Goal: Information Seeking & Learning: Find specific page/section

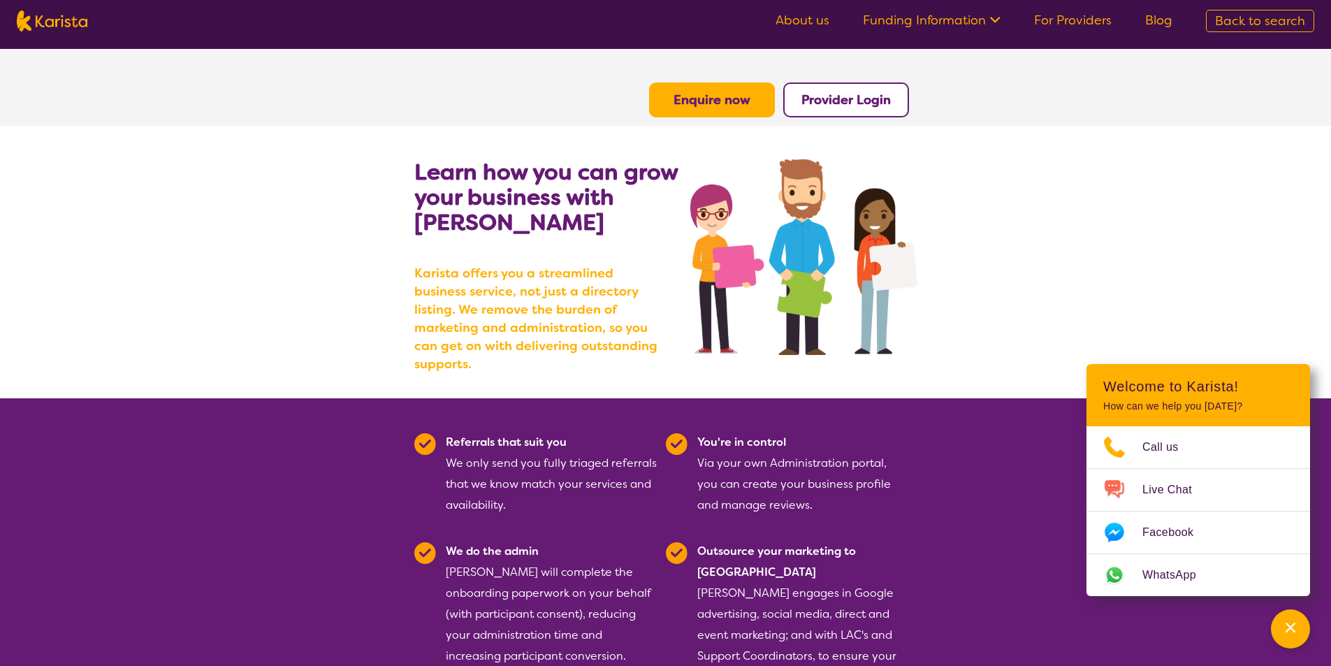
click at [815, 24] on link "About us" at bounding box center [803, 20] width 54 height 17
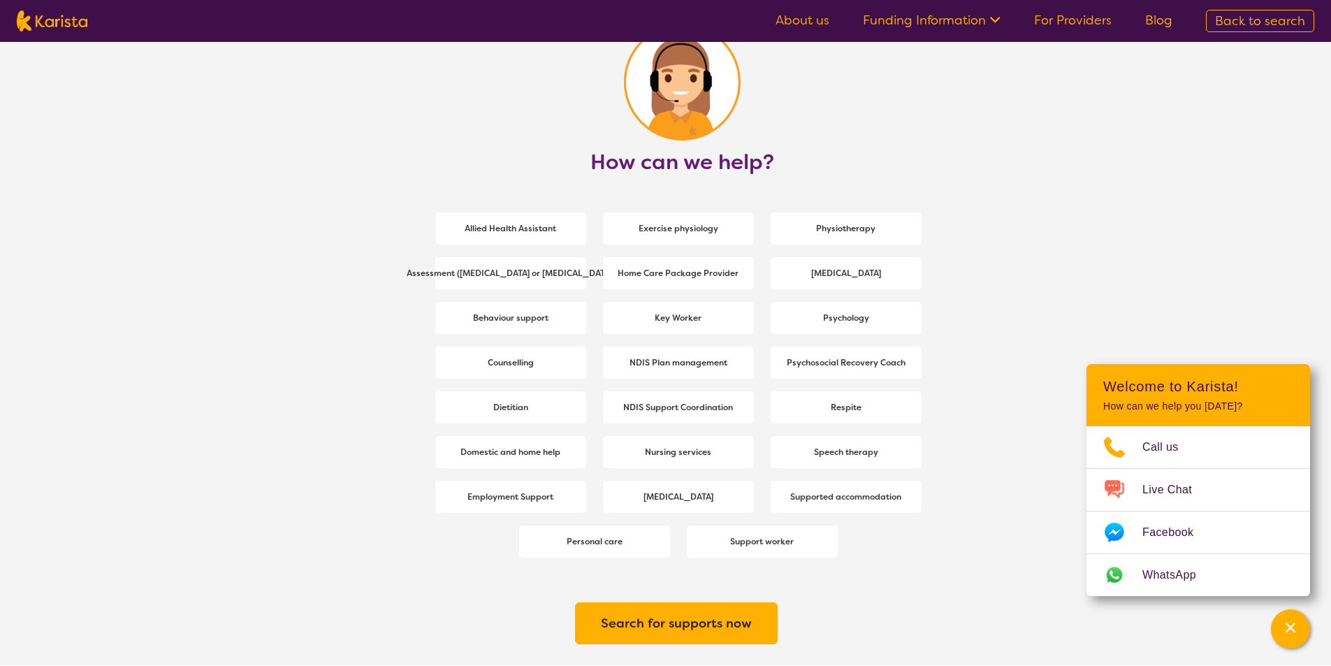
scroll to position [1747, 0]
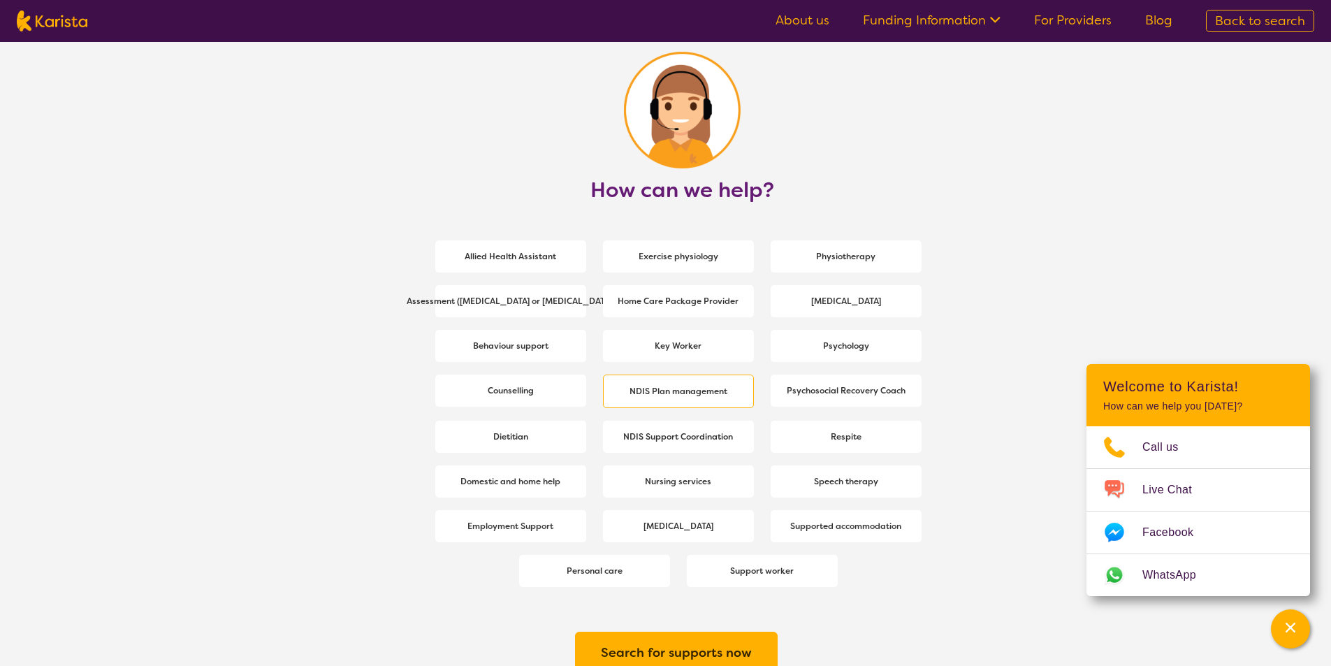
click at [718, 400] on span "NDIS Plan management" at bounding box center [678, 391] width 105 height 25
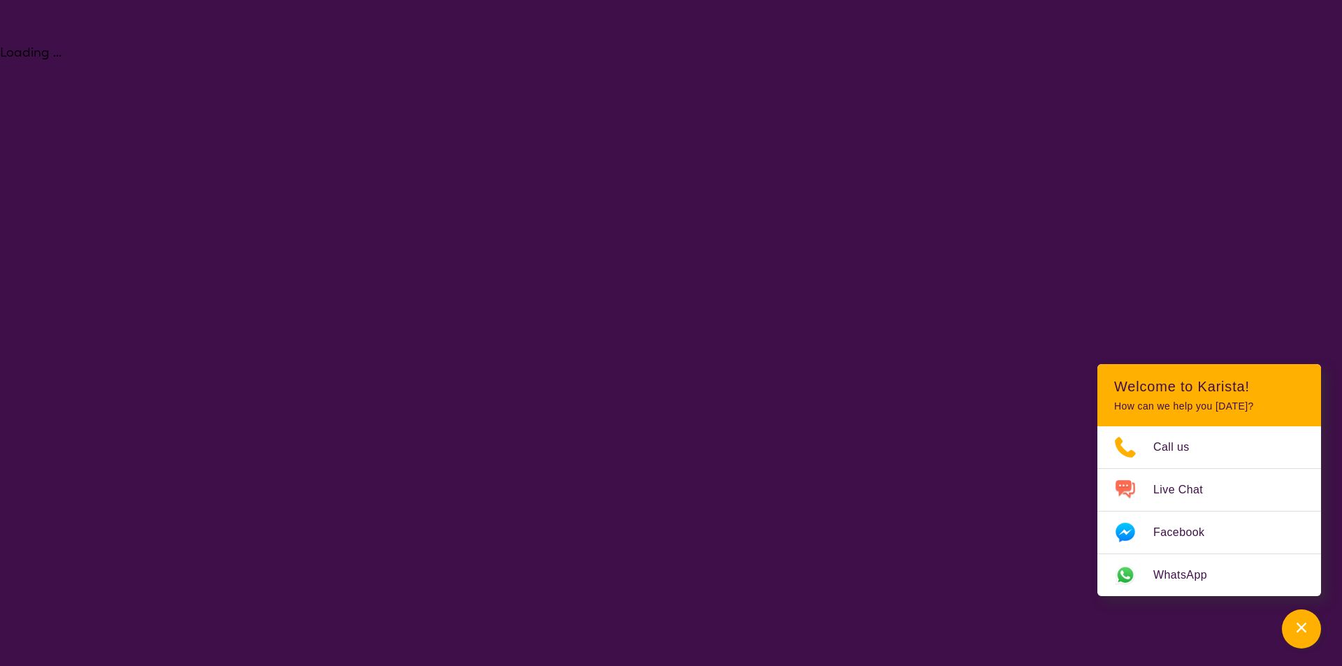
select select "NDIS Plan management"
select select "NDIS"
select select "NDIS Plan management"
select select "NDIS"
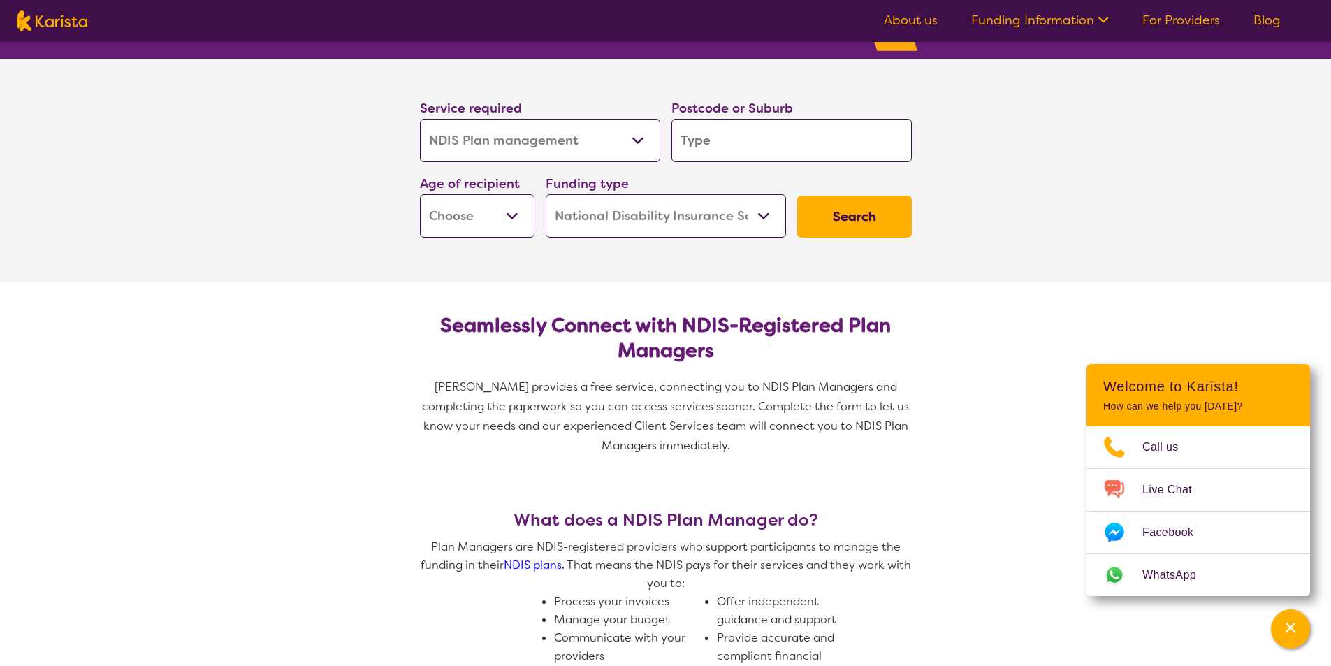
scroll to position [140, 0]
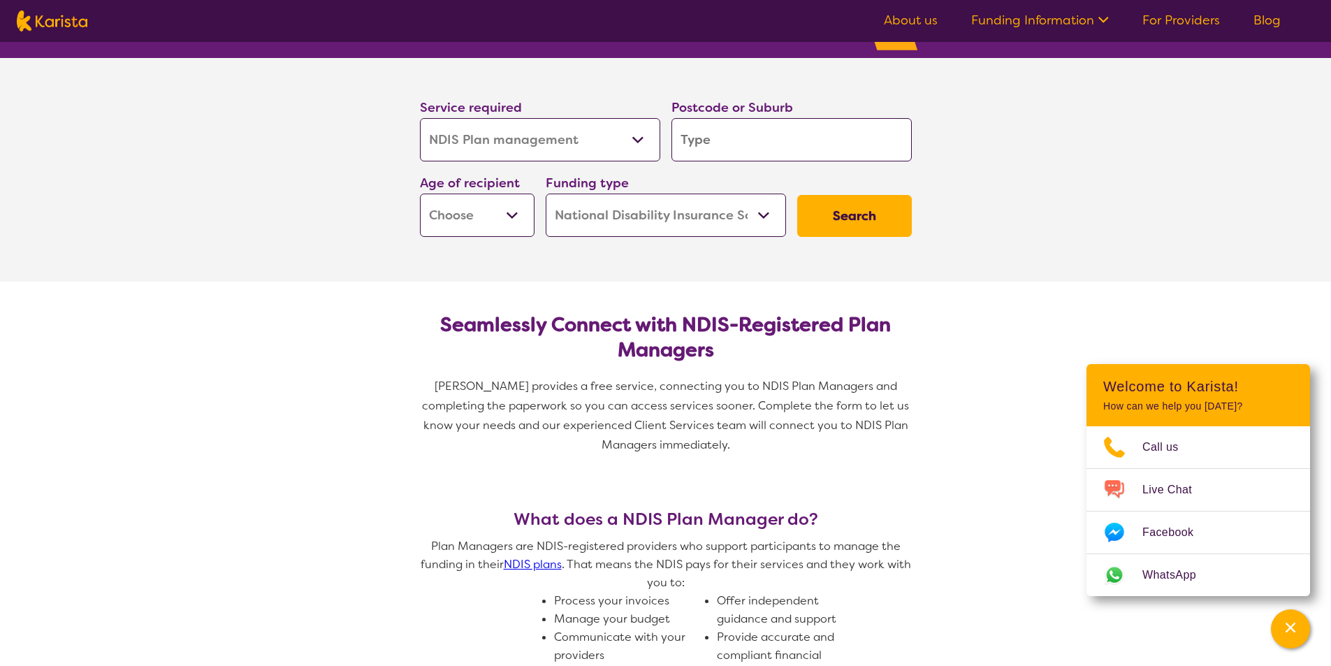
click at [872, 220] on button "Search" at bounding box center [854, 216] width 115 height 42
click at [921, 24] on link "About us" at bounding box center [911, 20] width 54 height 17
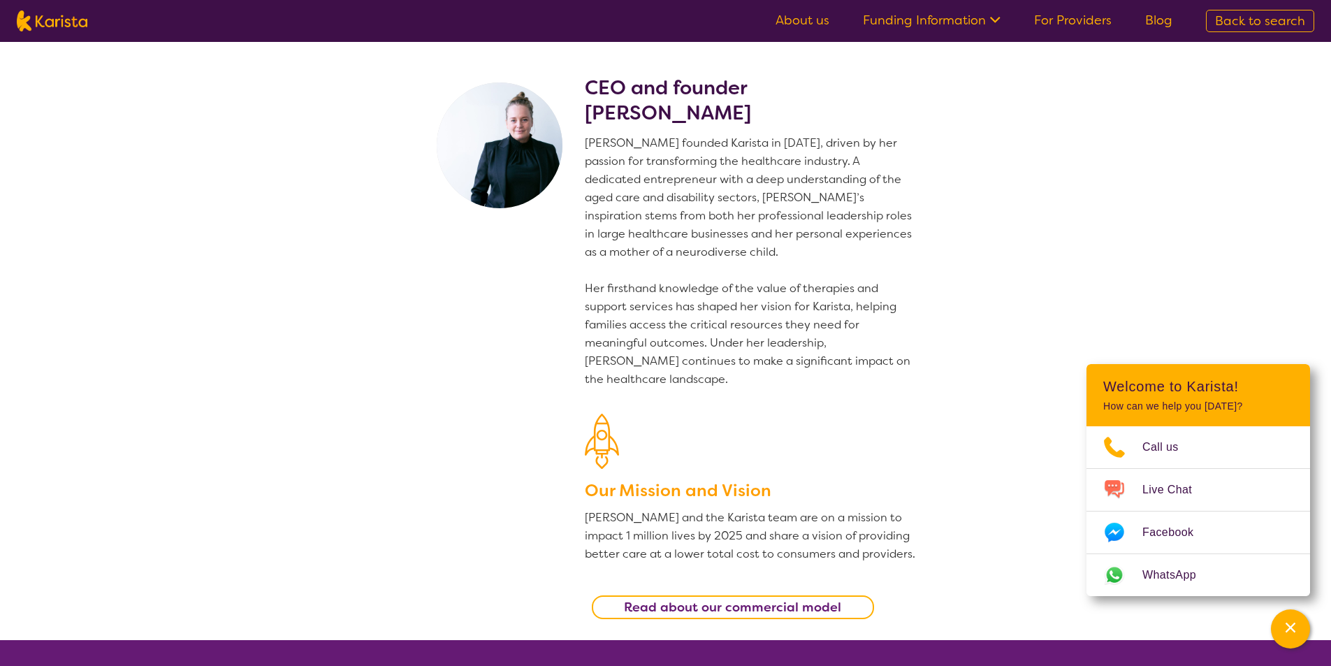
click at [899, 23] on link "Funding Information" at bounding box center [932, 20] width 138 height 17
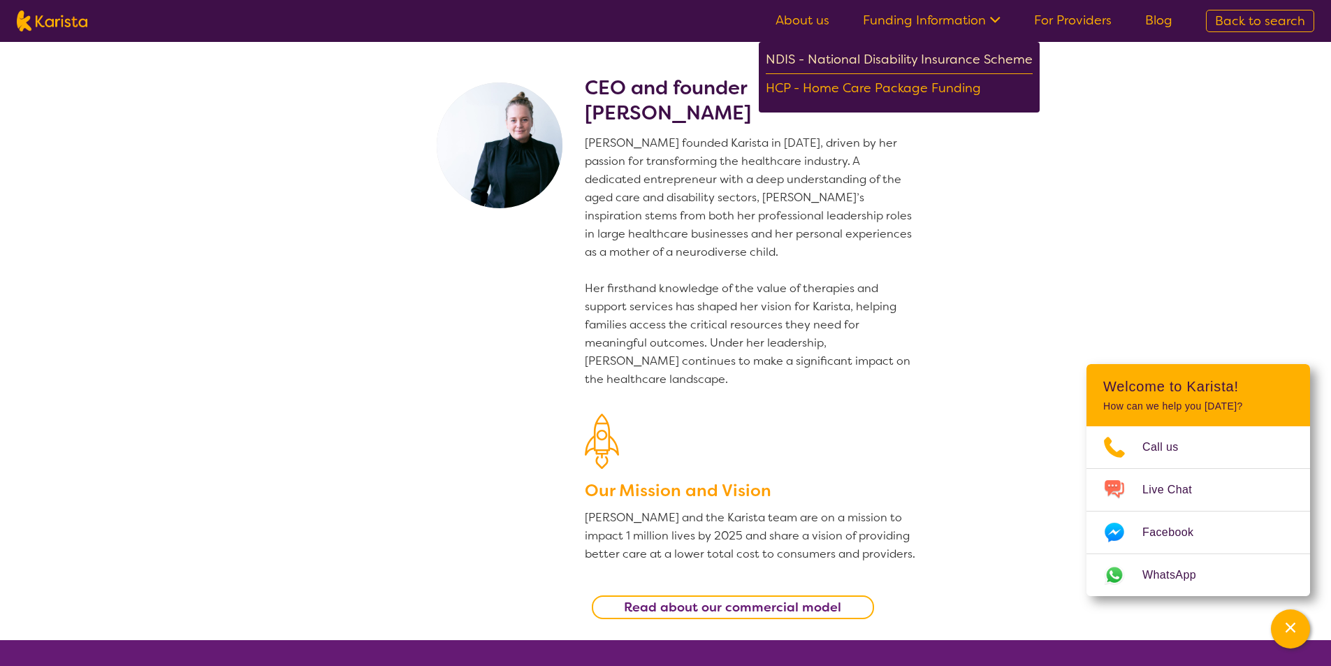
click at [823, 62] on div "NDIS - National Disability Insurance Scheme" at bounding box center [899, 61] width 267 height 25
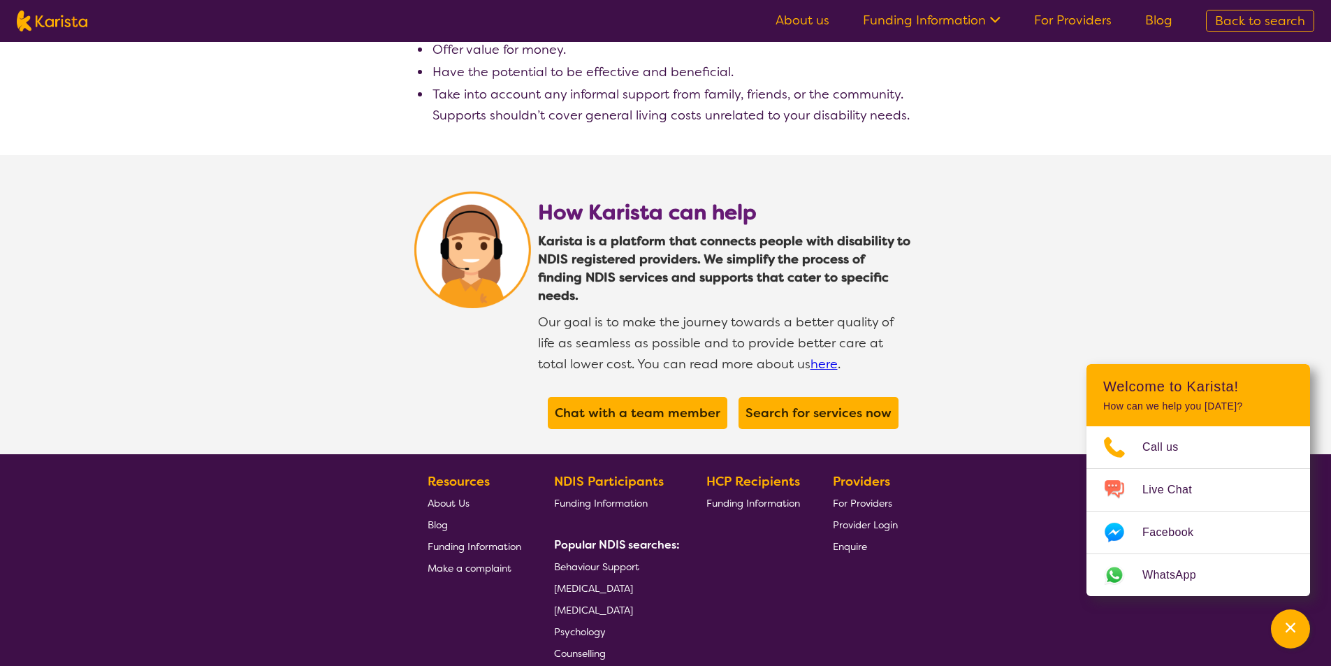
scroll to position [2556, 0]
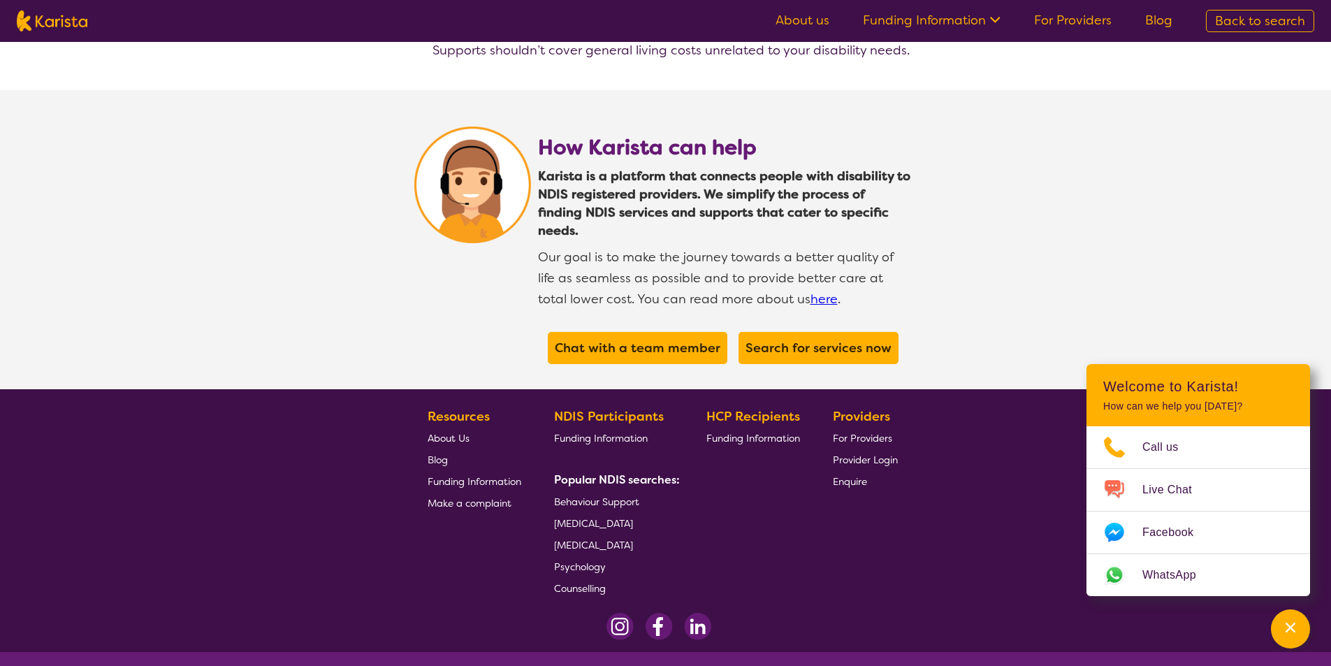
drag, startPoint x: 0, startPoint y: 0, endPoint x: 709, endPoint y: 454, distance: 842.3
drag, startPoint x: 709, startPoint y: 454, endPoint x: 699, endPoint y: 491, distance: 38.5
click at [699, 491] on section "Resources About Us Blog Funding Information Make a complaint NDIS Participants …" at bounding box center [666, 497] width 537 height 204
click at [616, 495] on span "Behaviour Support" at bounding box center [596, 501] width 85 height 13
click at [586, 495] on span "Behaviour Support" at bounding box center [596, 501] width 85 height 13
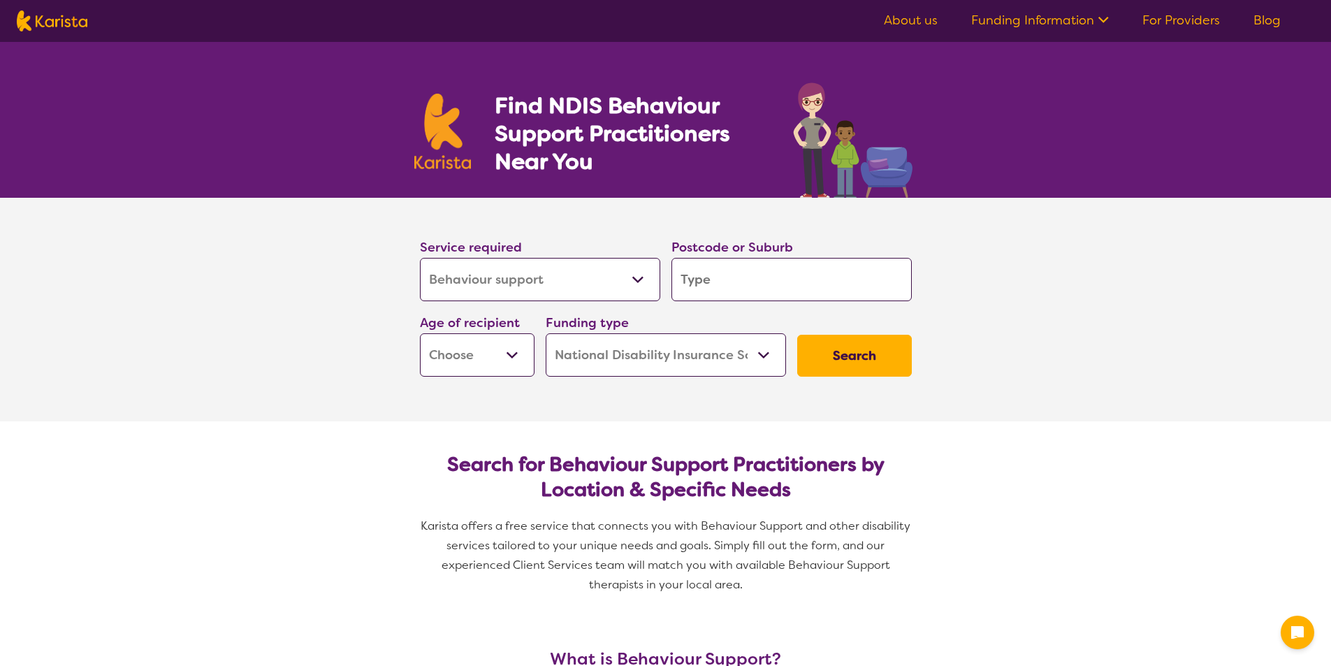
select select "Behaviour support"
select select "NDIS"
select select "Behaviour support"
select select "NDIS"
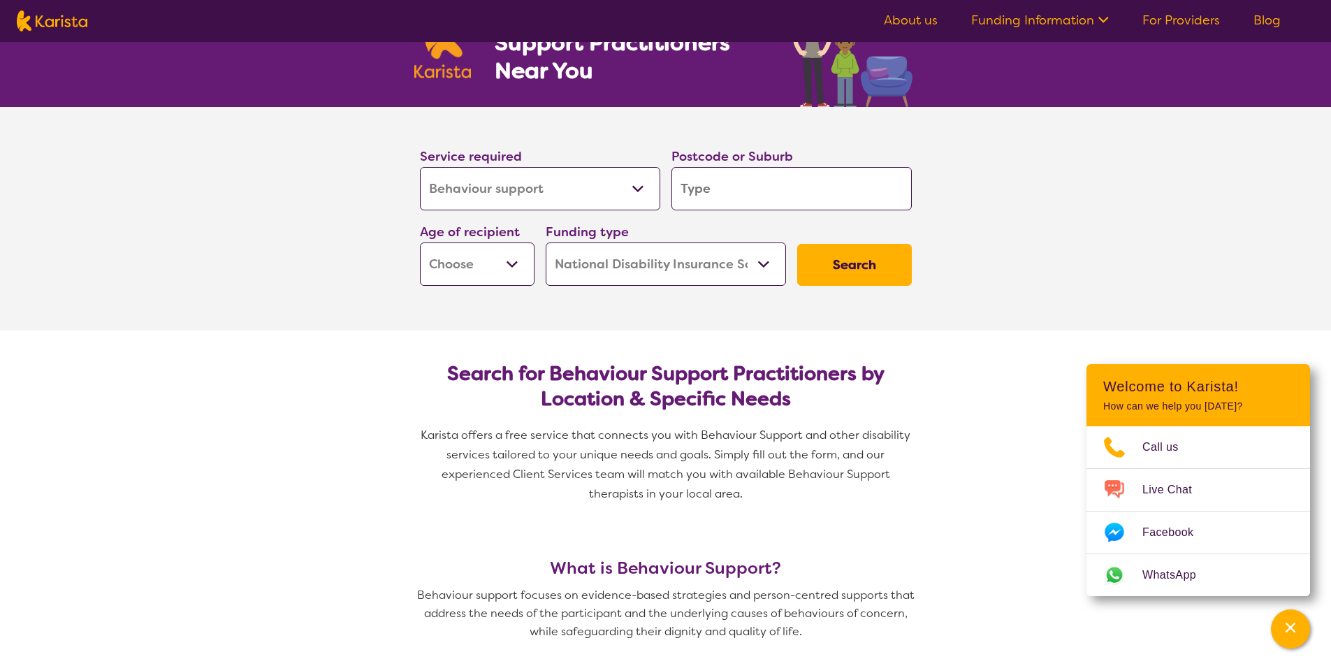
scroll to position [70, 0]
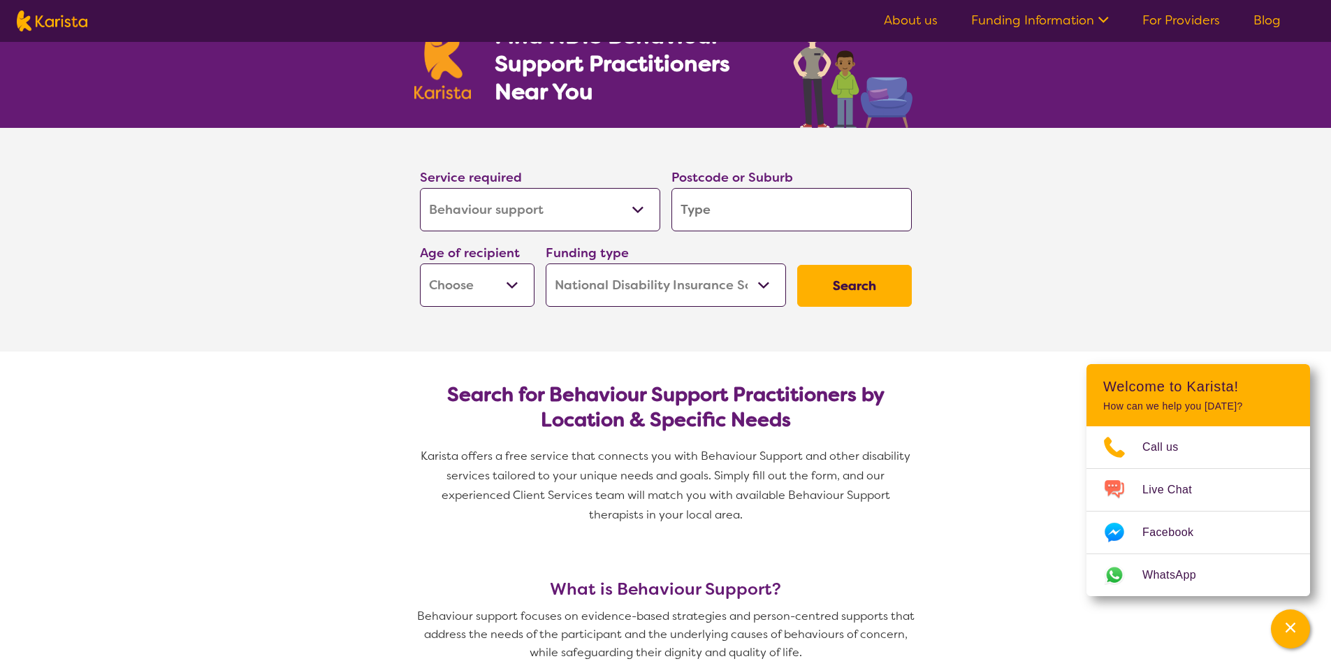
click at [778, 225] on input "search" at bounding box center [792, 209] width 240 height 43
type input "3"
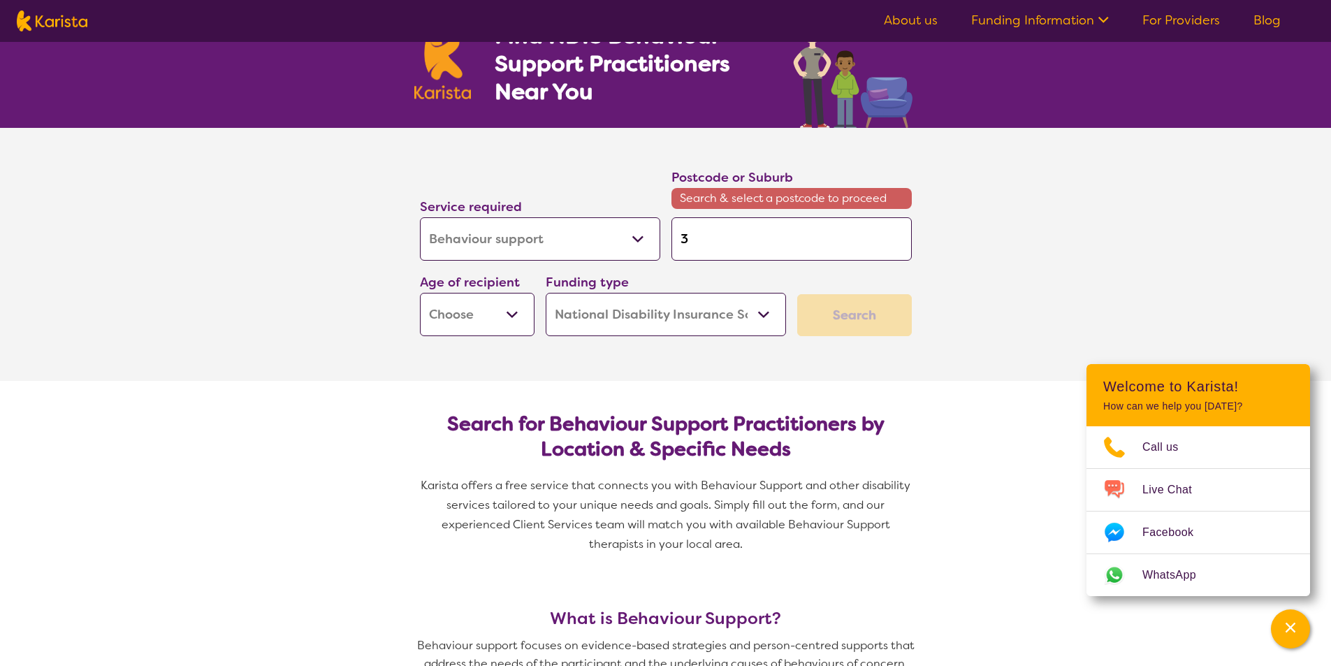
type input "31"
type input "312"
type input "3121"
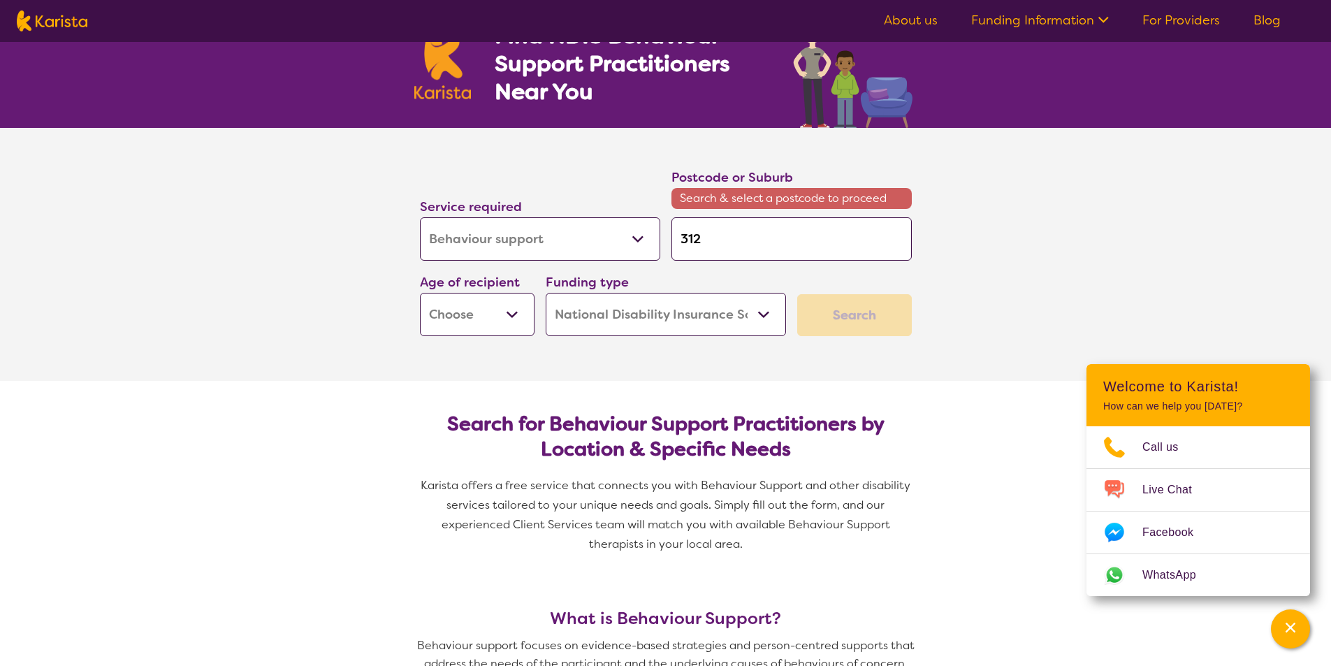
type input "3121"
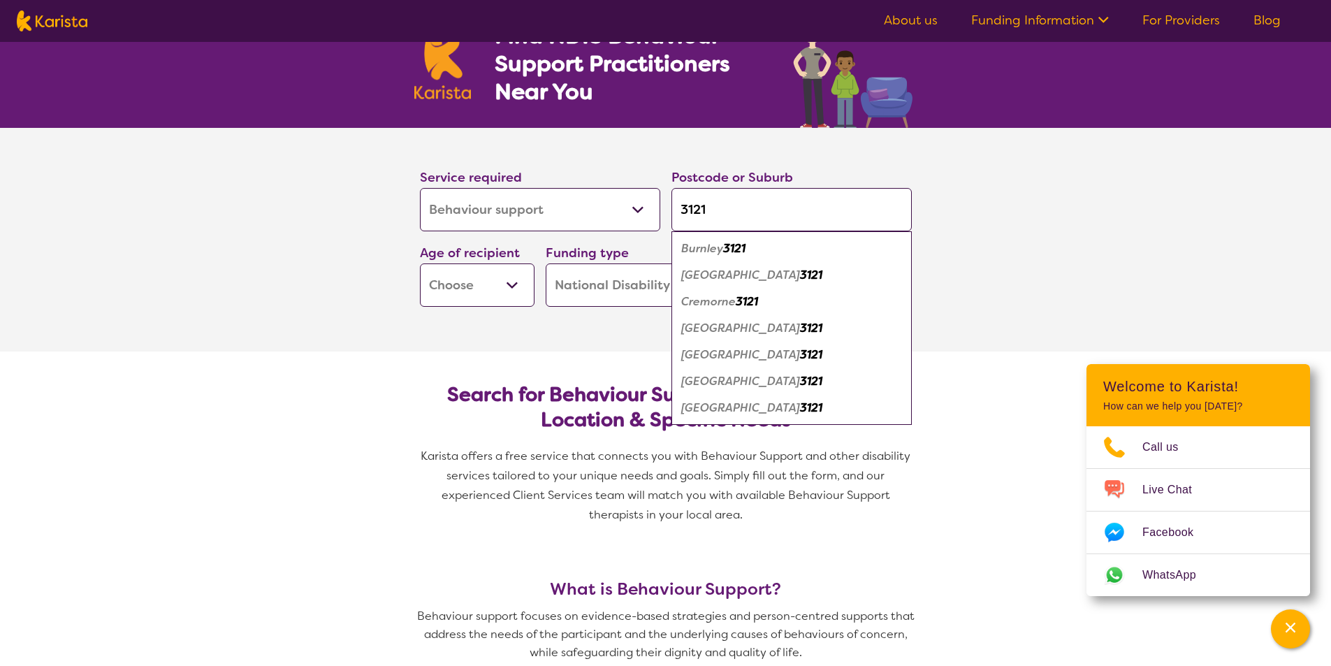
type input "3121"
click at [728, 254] on em "3121" at bounding box center [734, 248] width 22 height 15
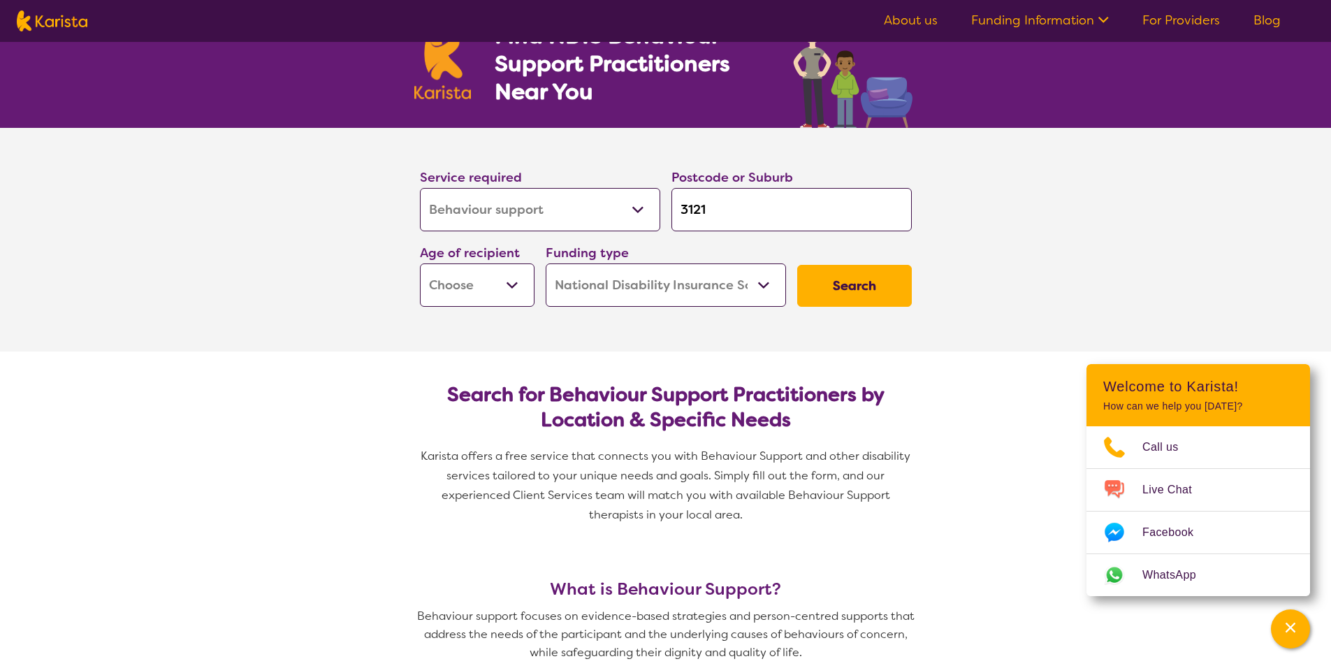
click at [855, 292] on button "Search" at bounding box center [854, 286] width 115 height 42
click at [472, 289] on select "Early Childhood - 0 to 9 Child - 10 to 11 Adolescent - 12 to 17 Adult - 18 to 6…" at bounding box center [477, 284] width 115 height 43
select select "CH"
click at [420, 263] on select "Early Childhood - 0 to 9 Child - 10 to 11 Adolescent - 12 to 17 Adult - 18 to 6…" at bounding box center [477, 284] width 115 height 43
select select "CH"
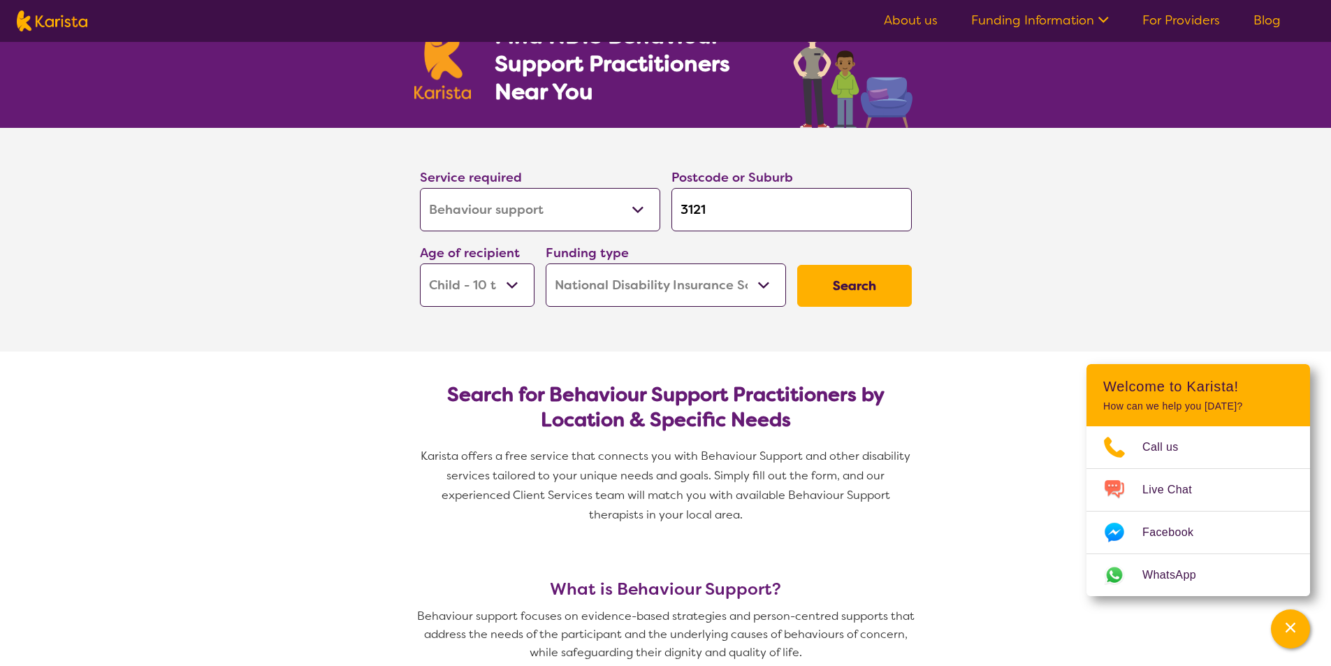
click at [881, 289] on button "Search" at bounding box center [854, 286] width 115 height 42
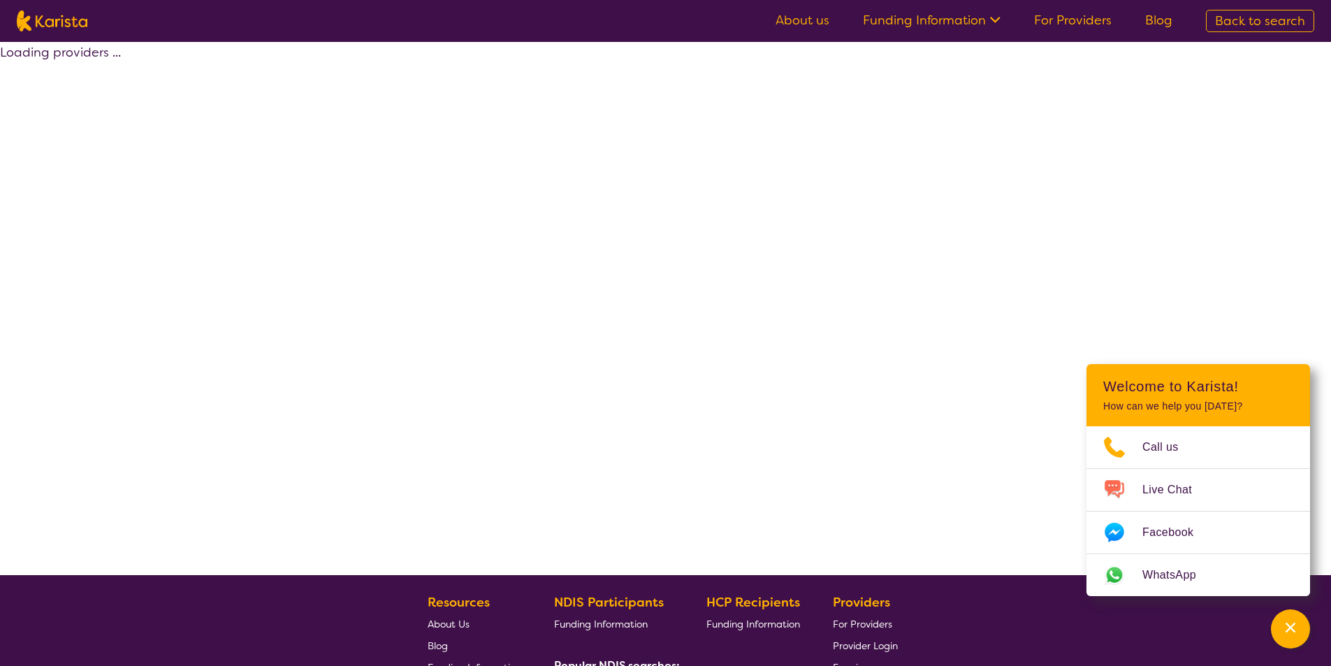
select select "by_score"
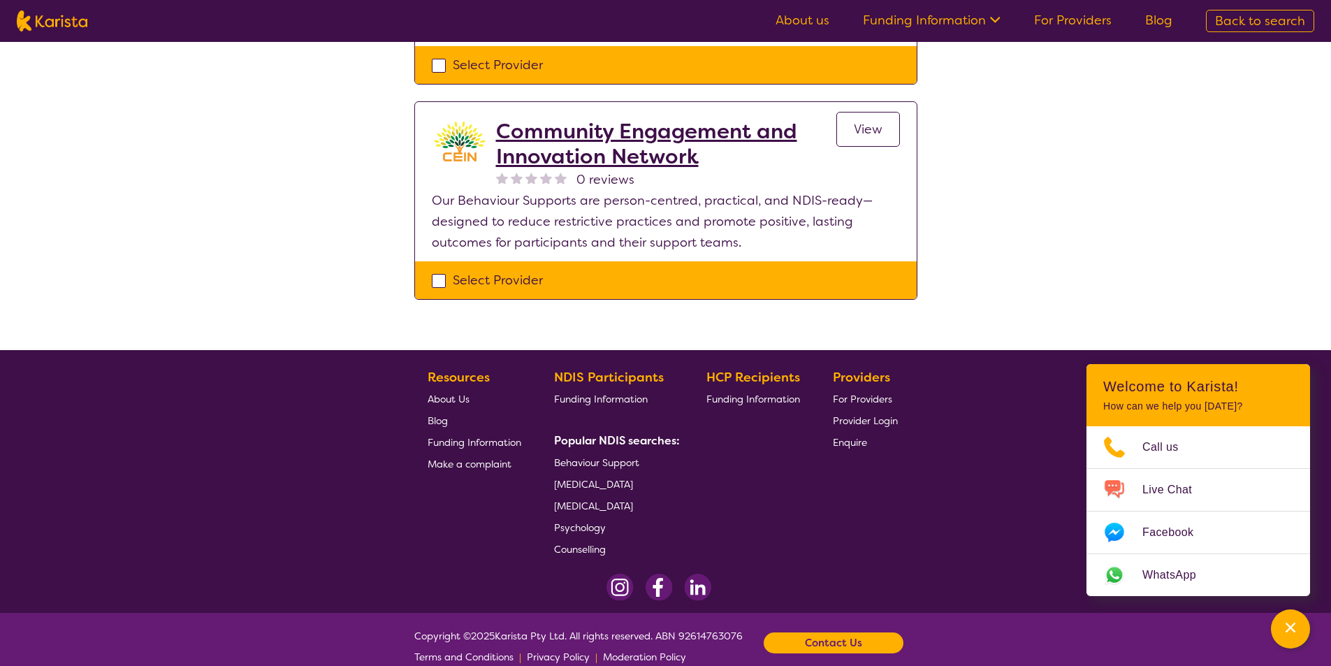
scroll to position [1216, 0]
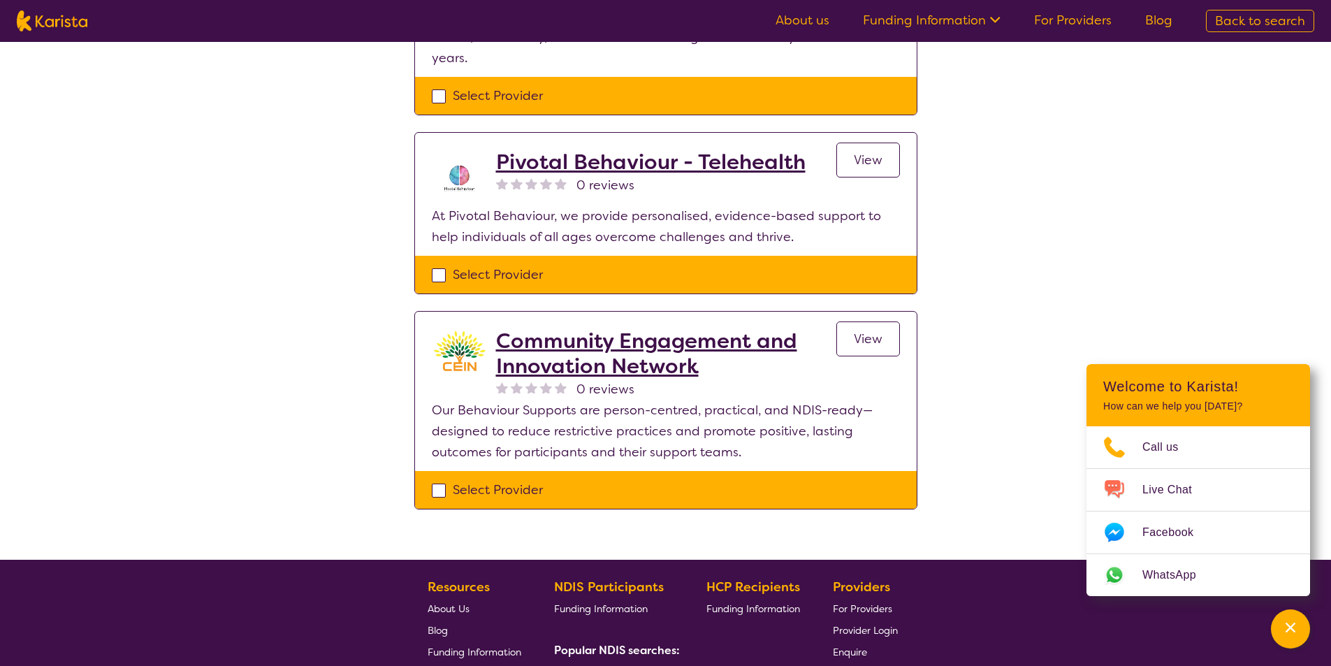
click at [443, 479] on div "Select Provider" at bounding box center [666, 489] width 468 height 21
checkbox input "true"
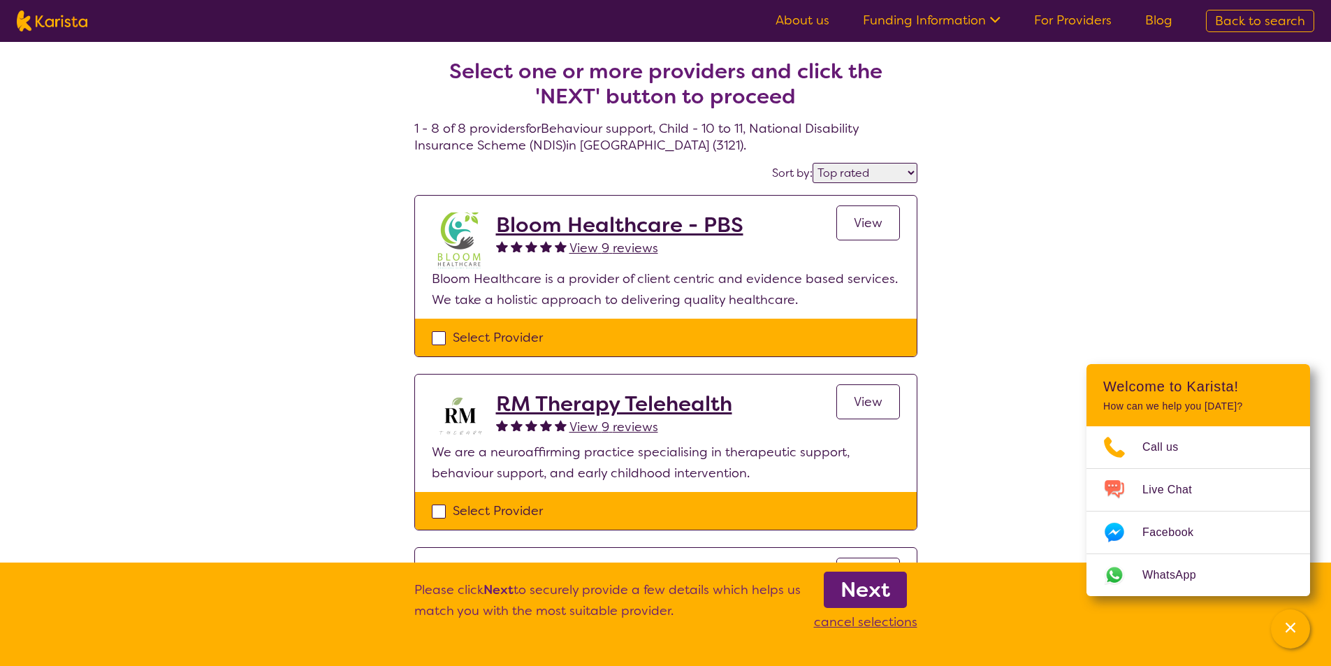
click at [856, 593] on b "Next" at bounding box center [866, 590] width 50 height 28
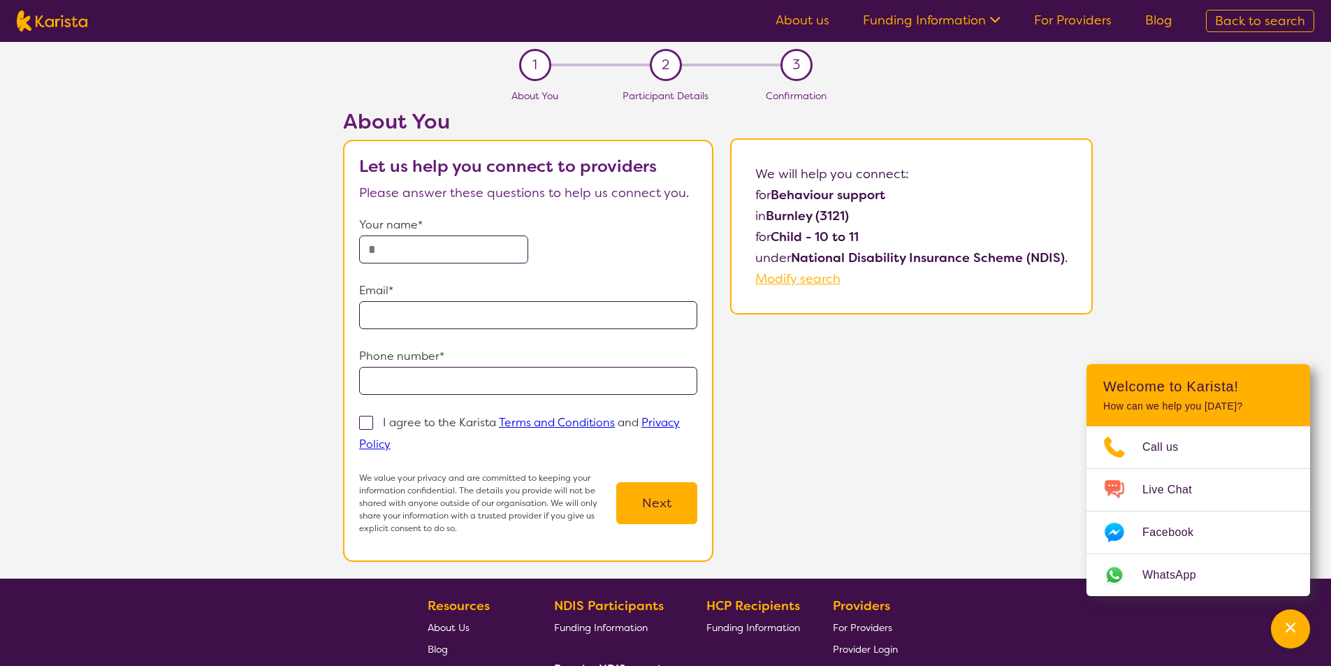
select select "by_score"
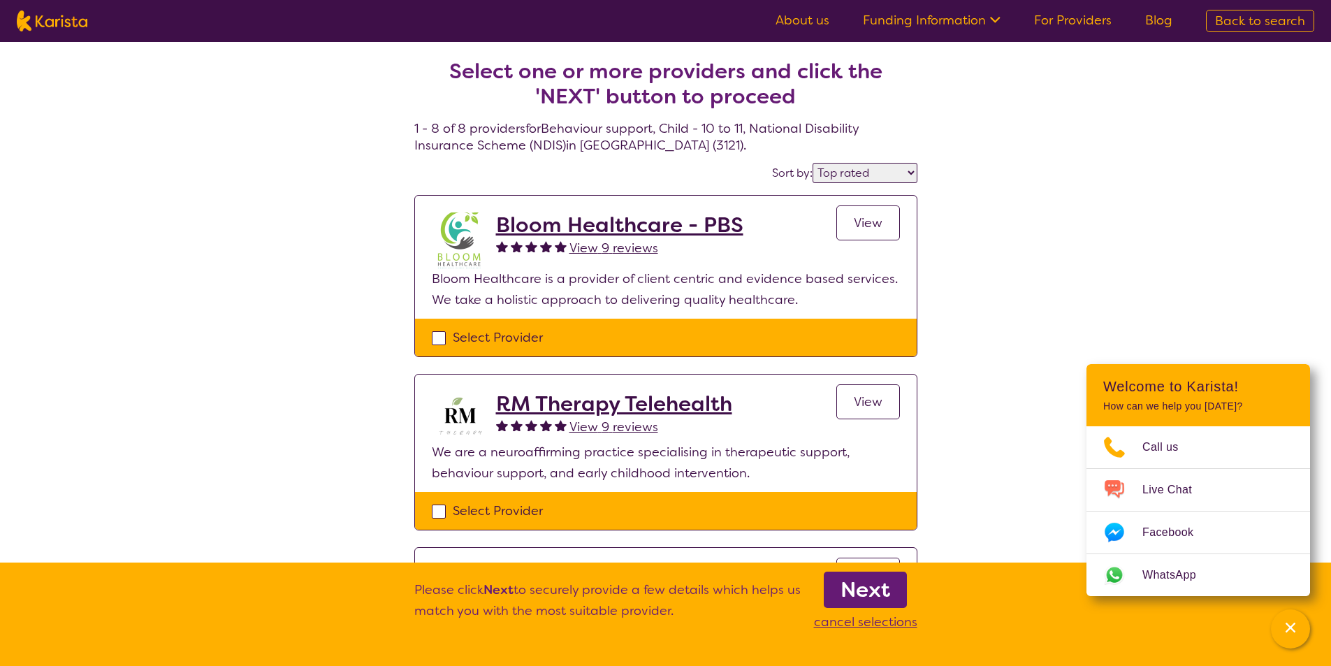
scroll to position [70, 0]
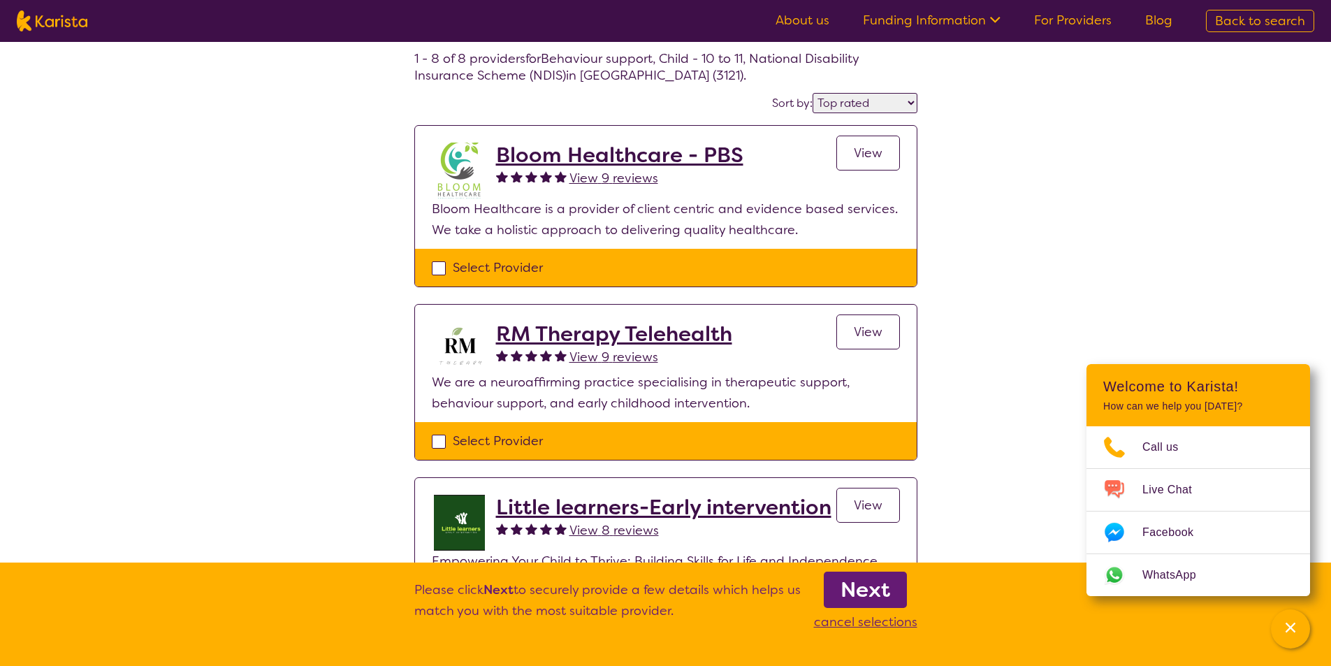
select select "Behaviour support"
select select "CH"
select select "NDIS"
select select "Behaviour support"
select select "CH"
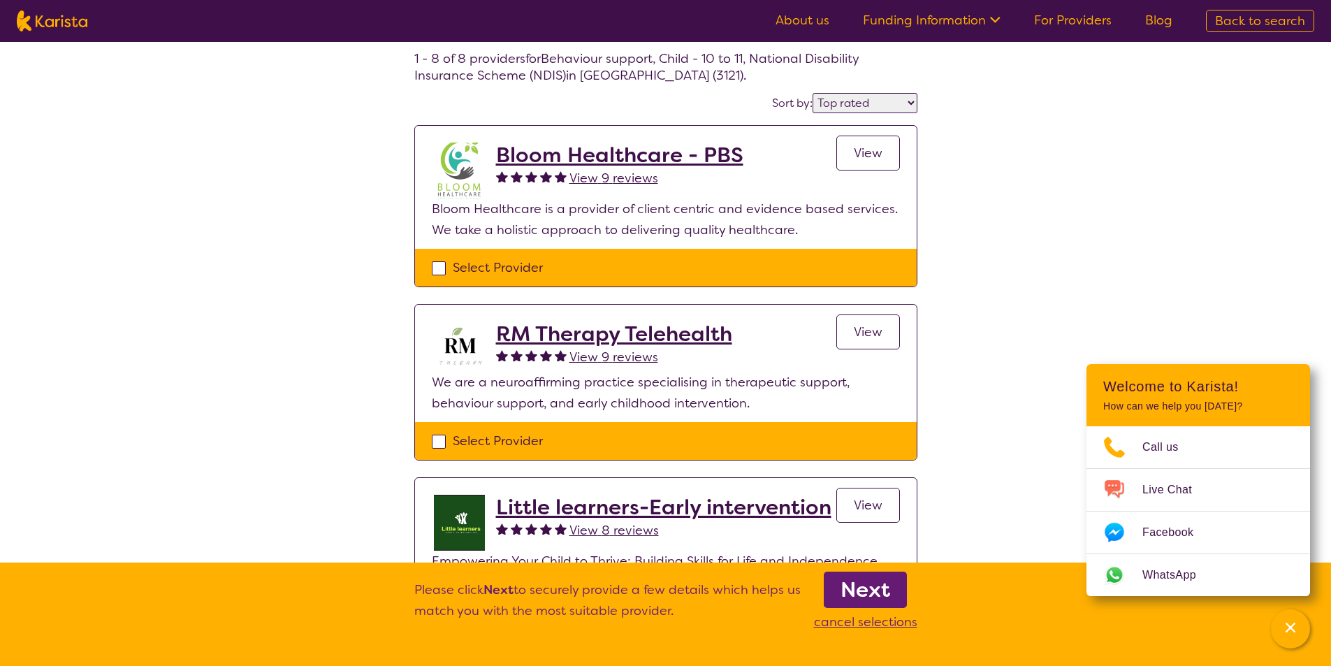
select select "NDIS"
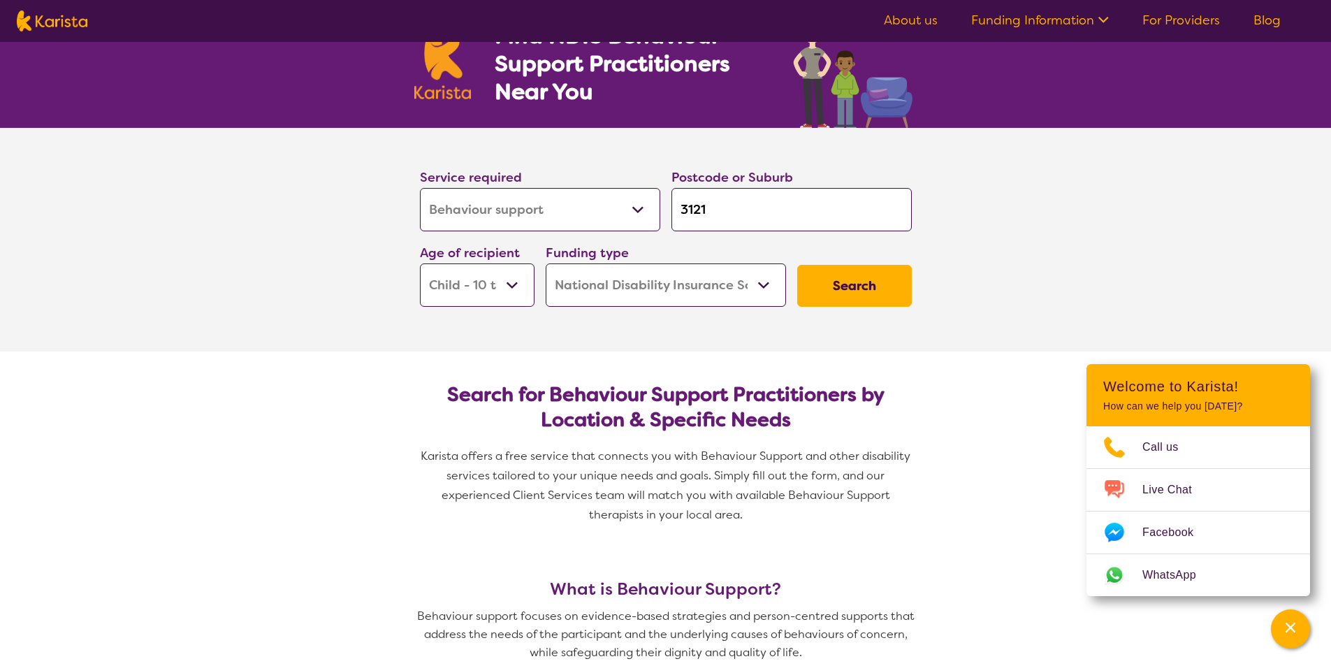
click at [800, 214] on input "3121" at bounding box center [792, 209] width 240 height 43
type input "312"
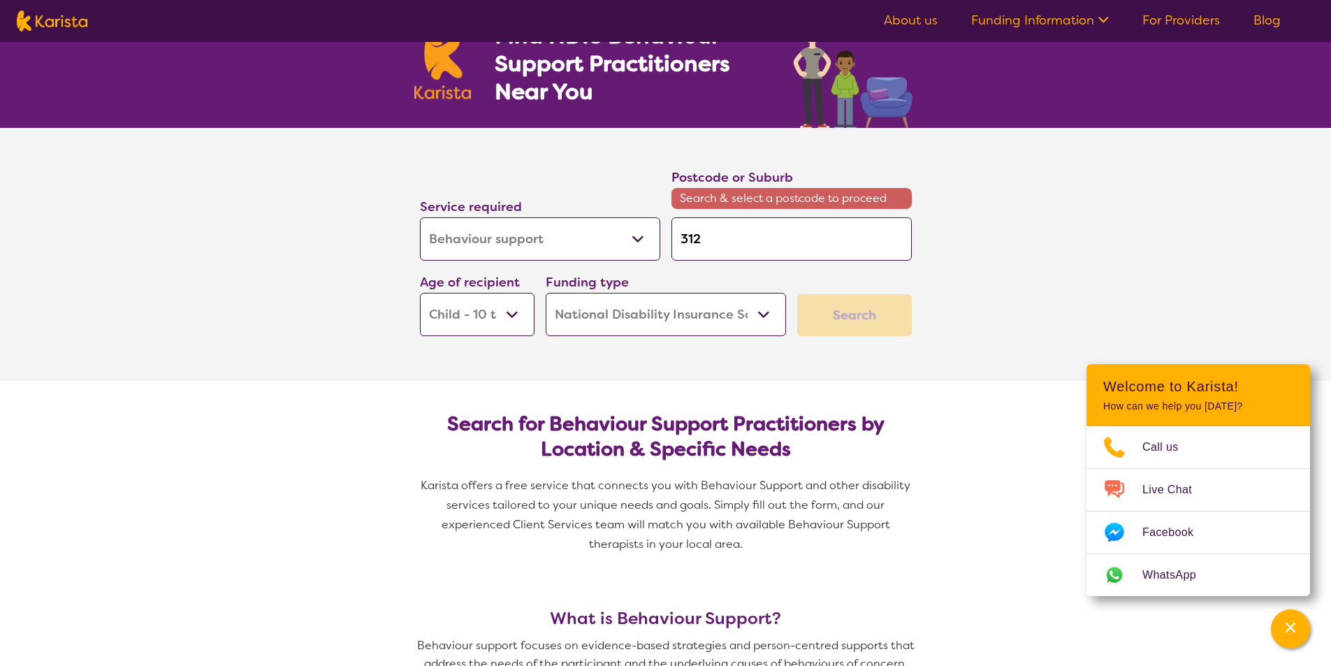
type input "31"
type input "3"
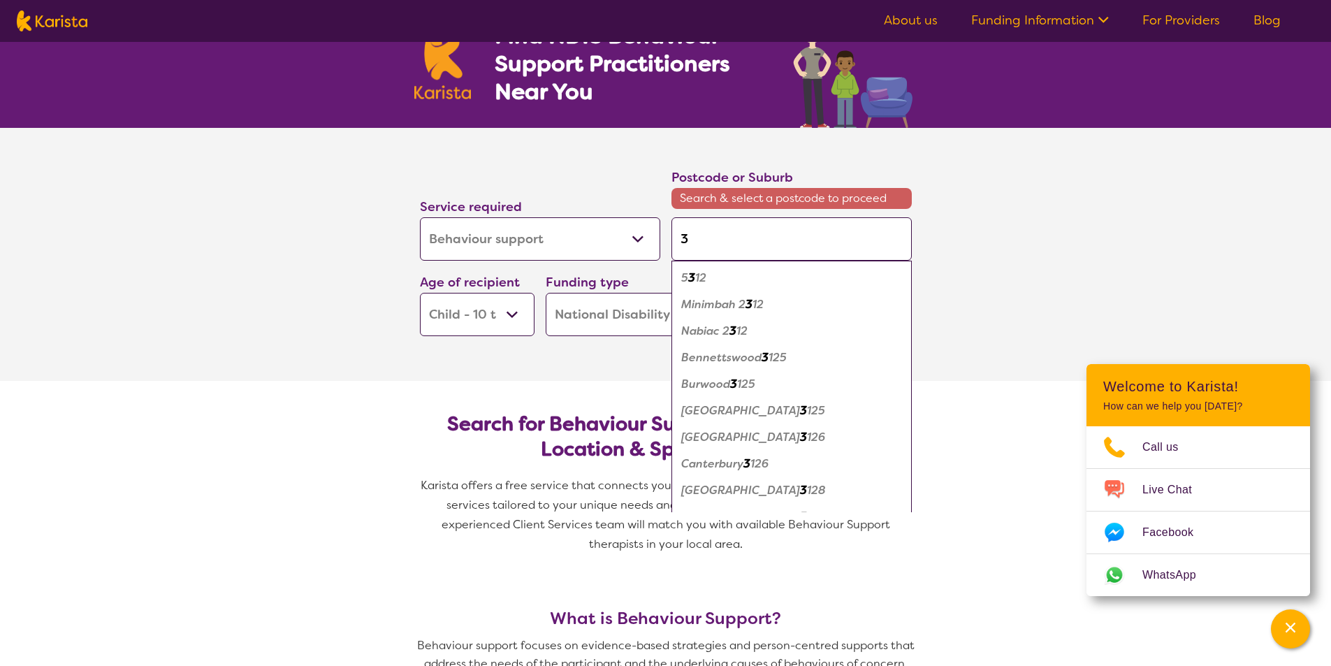
type input "3"
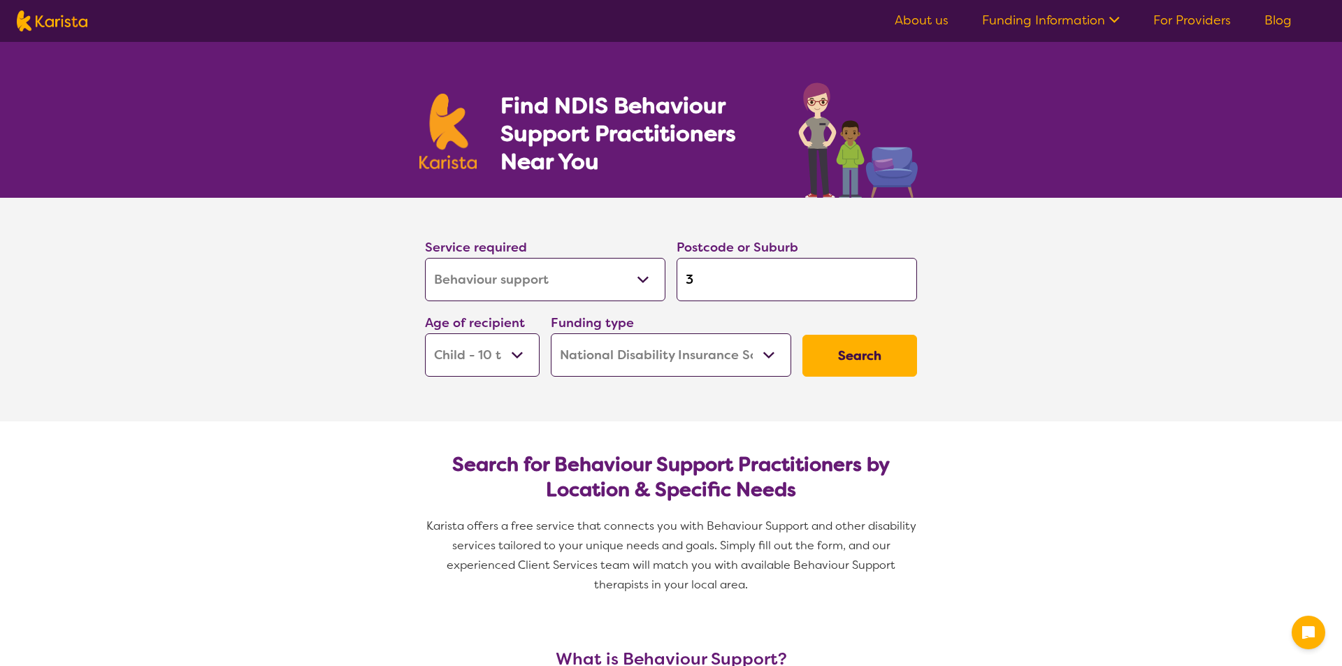
select select "Behaviour support"
select select "CH"
select select "NDIS"
select select "Behaviour support"
select select "CH"
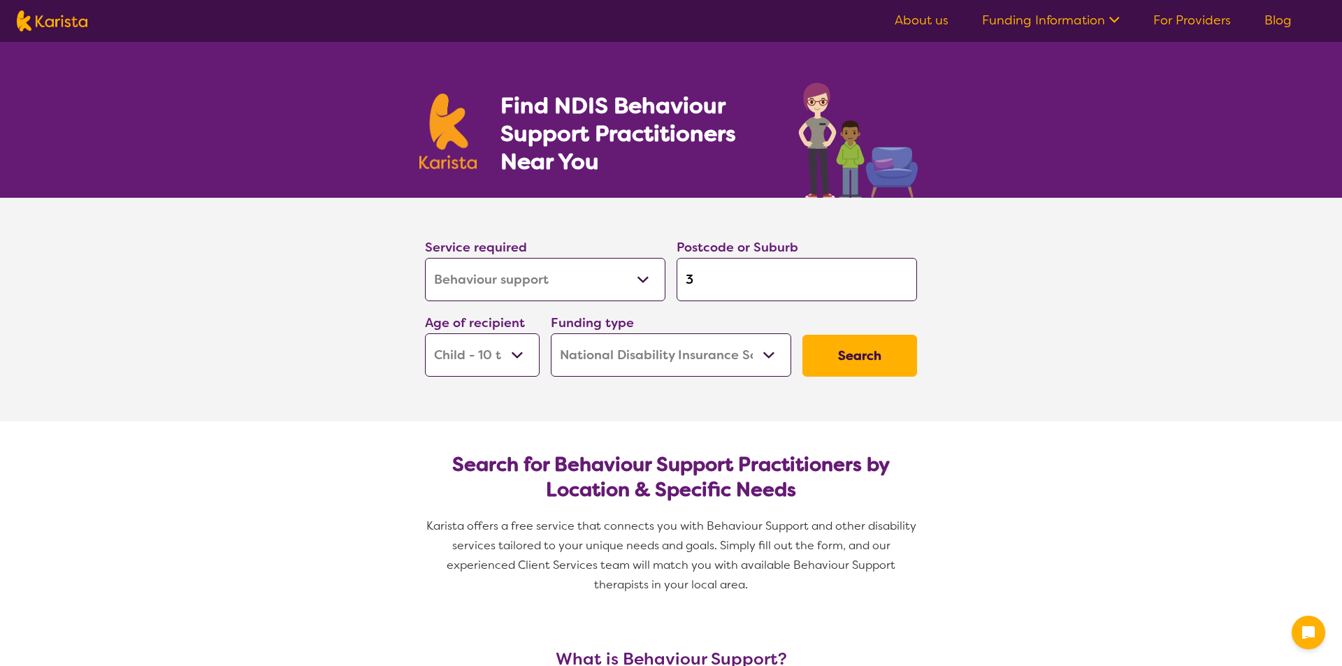
select select "NDIS"
